Goal: Navigation & Orientation: Find specific page/section

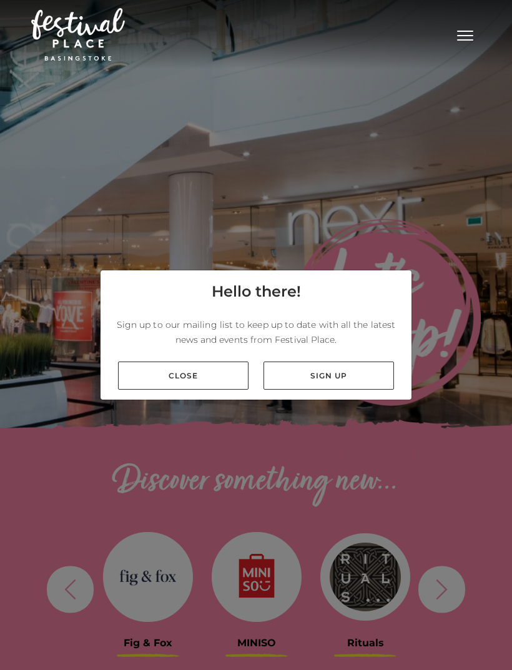
click at [209, 389] on link "Close" at bounding box center [183, 375] width 130 height 28
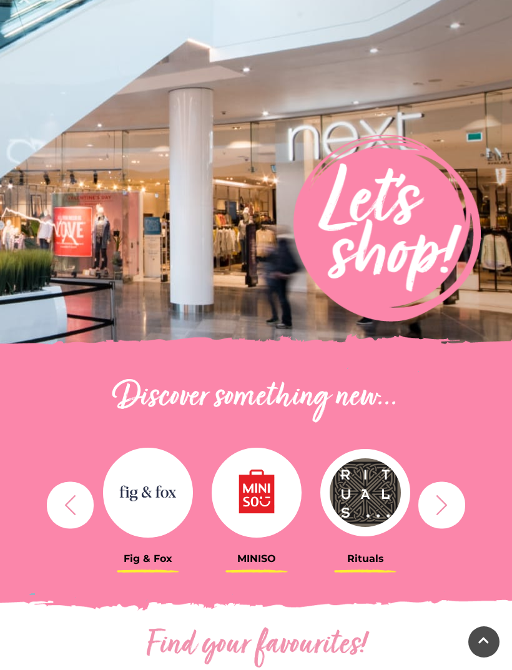
scroll to position [92, 0]
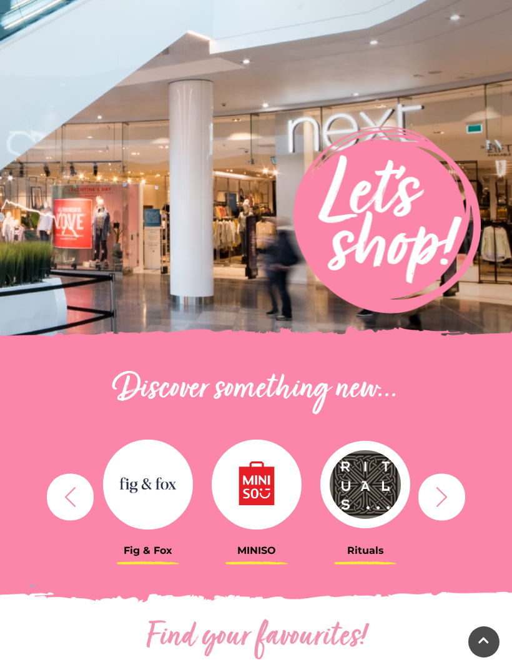
click at [440, 505] on icon "button" at bounding box center [441, 496] width 23 height 23
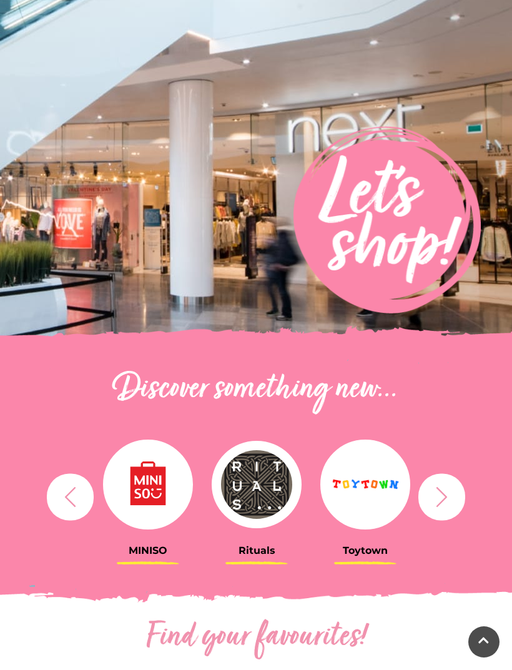
click at [444, 509] on button "button" at bounding box center [441, 496] width 47 height 47
click at [446, 501] on icon "button" at bounding box center [441, 496] width 23 height 23
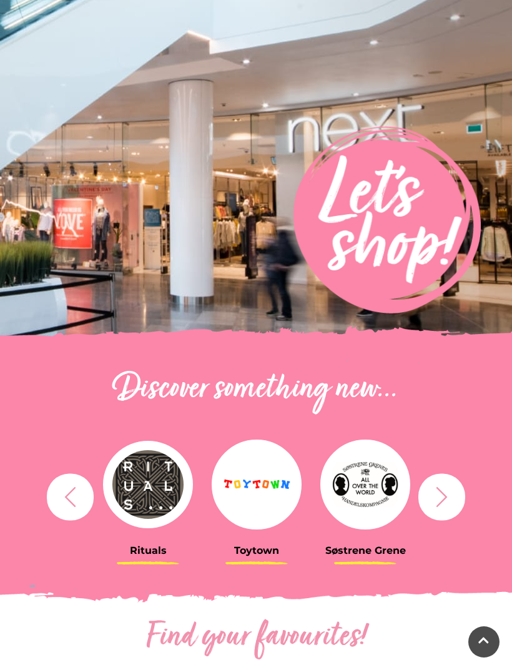
click at [446, 496] on icon "button" at bounding box center [441, 496] width 11 height 20
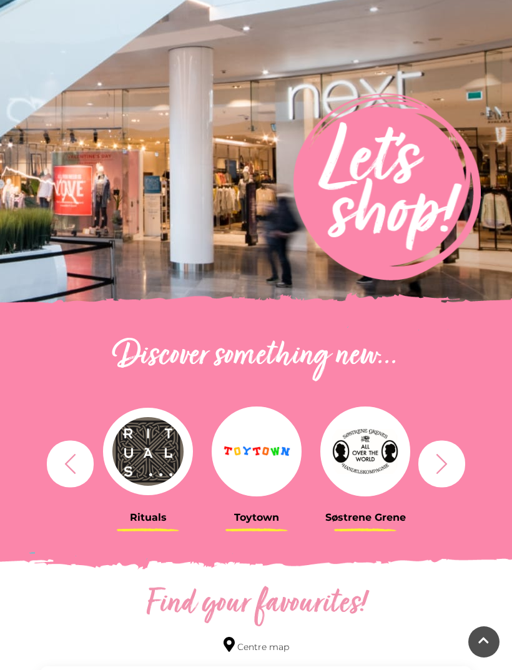
scroll to position [0, 0]
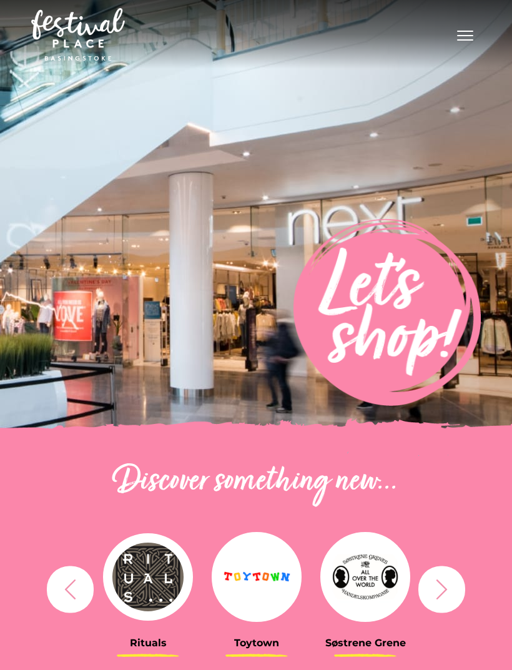
click at [459, 42] on button "Toggle navigation" at bounding box center [464, 34] width 31 height 18
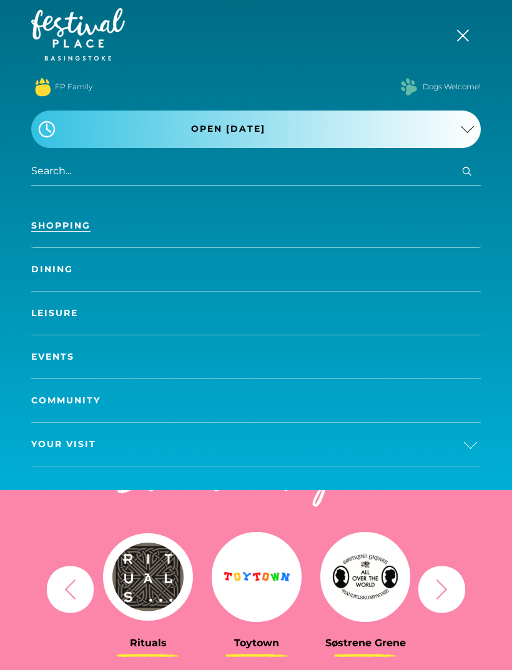
click at [439, 264] on link "Dining" at bounding box center [255, 269] width 449 height 43
click at [56, 263] on link "Dining" at bounding box center [255, 269] width 449 height 43
